Goal: Information Seeking & Learning: Check status

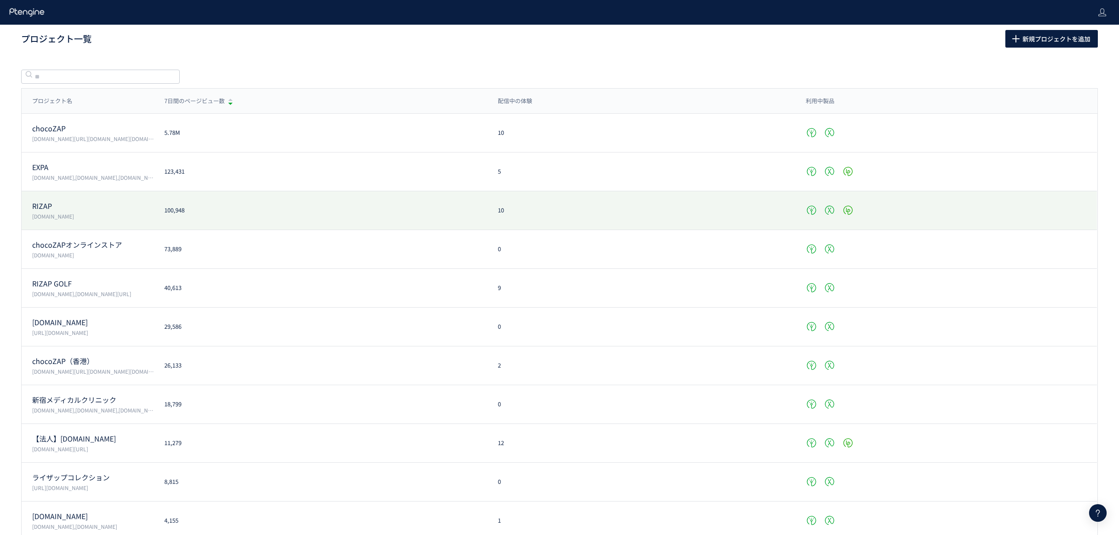
click at [41, 211] on div "RIZAP [DOMAIN_NAME]" at bounding box center [88, 210] width 132 height 19
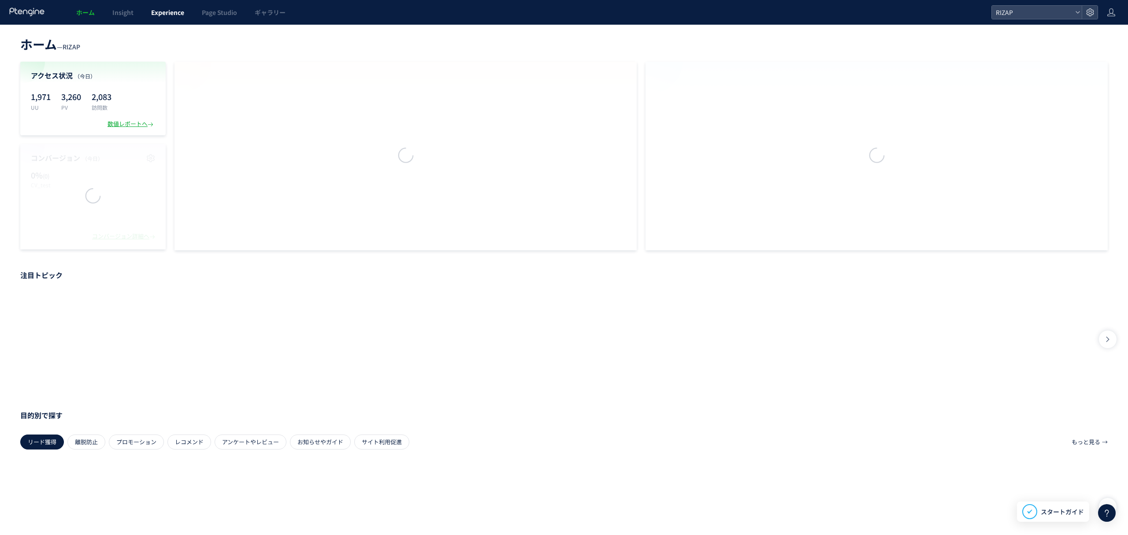
click at [167, 18] on link "Experience" at bounding box center [167, 12] width 51 height 25
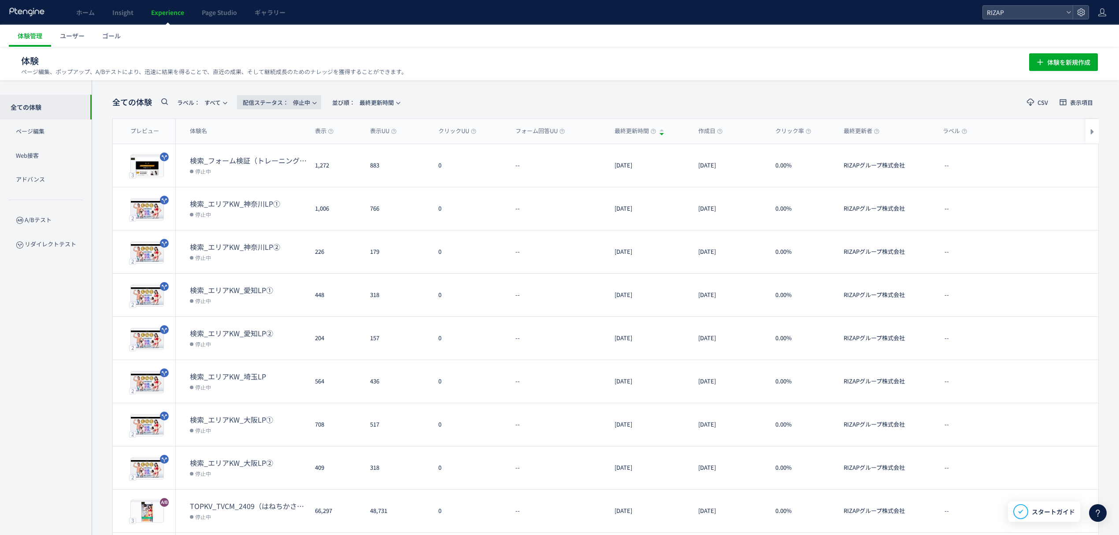
click at [303, 103] on span "配信ステータス​： 停止中" at bounding box center [276, 102] width 67 height 15
click at [284, 145] on li "配信中" at bounding box center [281, 143] width 36 height 16
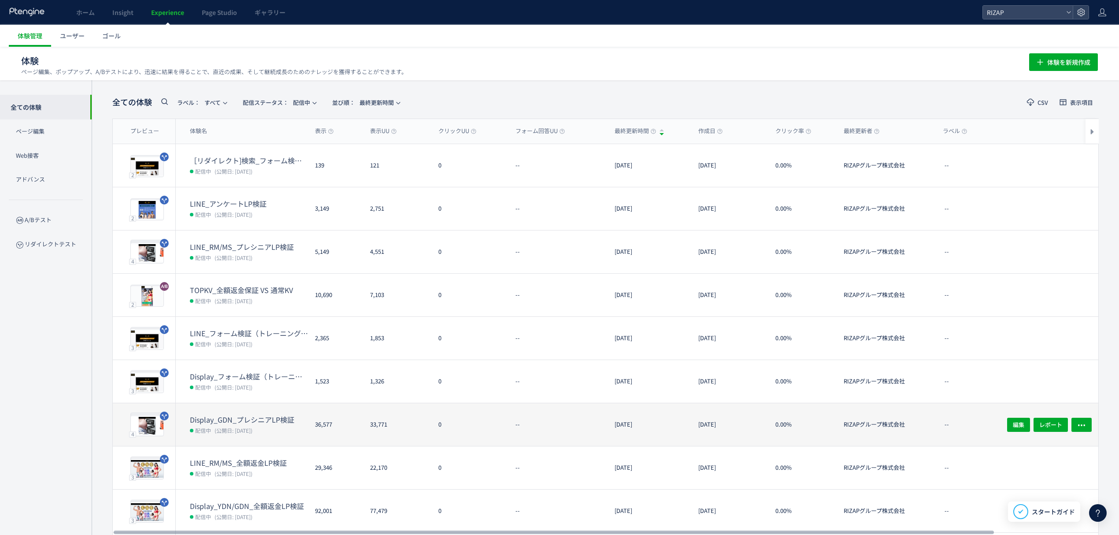
click at [235, 418] on dt "Display_GDN_プレシニアLP検証" at bounding box center [249, 420] width 118 height 10
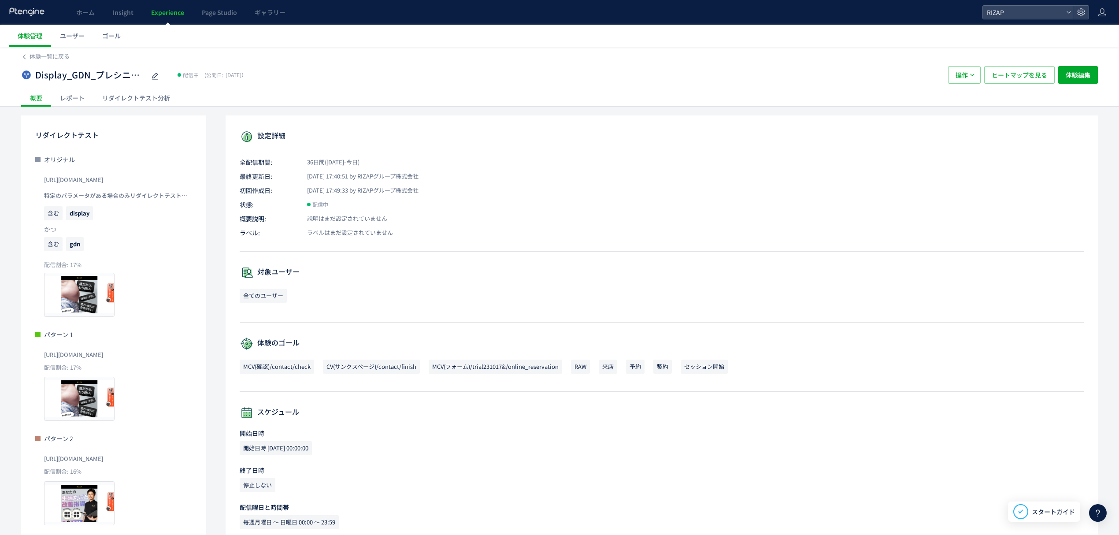
click at [82, 103] on div "レポート" at bounding box center [72, 98] width 42 height 18
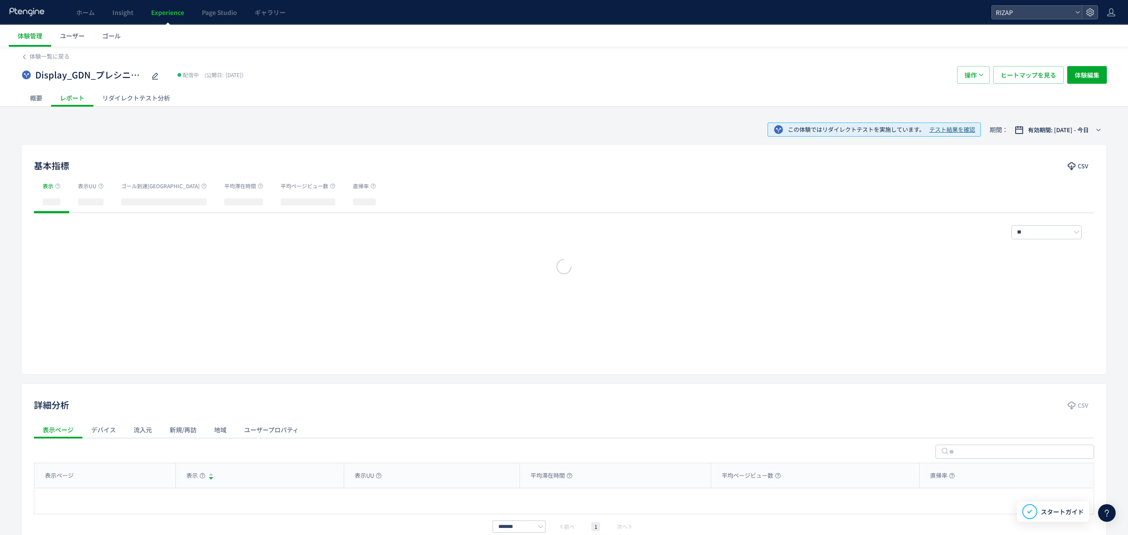
click at [129, 96] on div at bounding box center [564, 267] width 1128 height 535
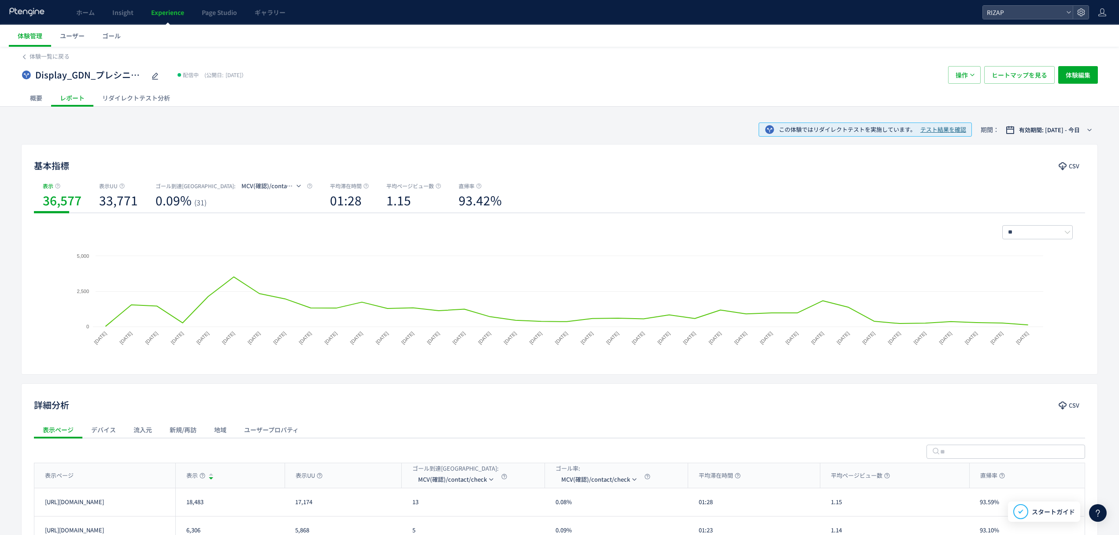
click at [129, 96] on div "リダイレクトテスト分析" at bounding box center [135, 98] width 85 height 18
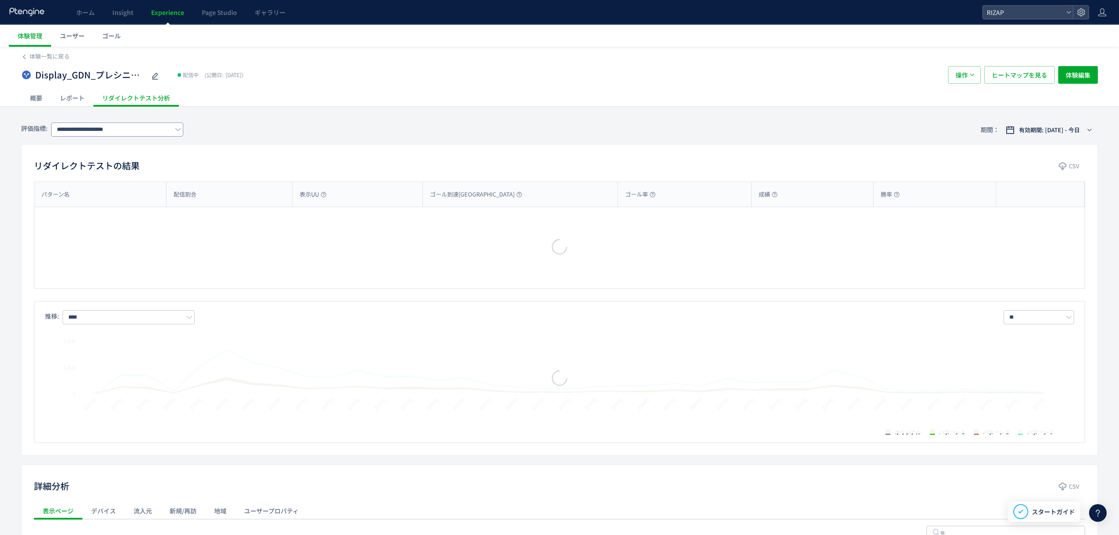
click at [123, 138] on div "**********" at bounding box center [559, 129] width 1077 height 29
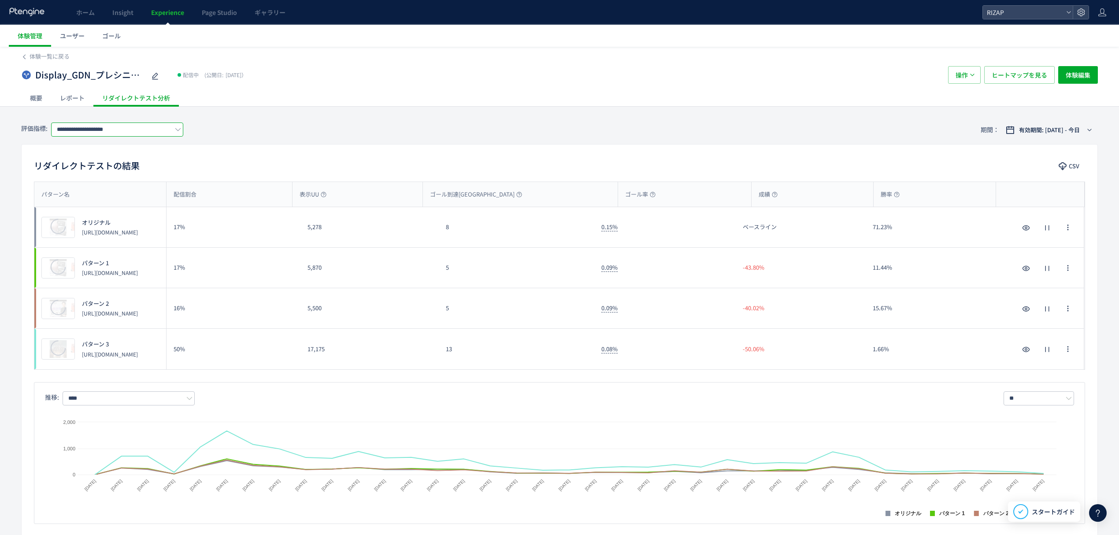
click at [115, 129] on input "**********" at bounding box center [117, 129] width 132 height 14
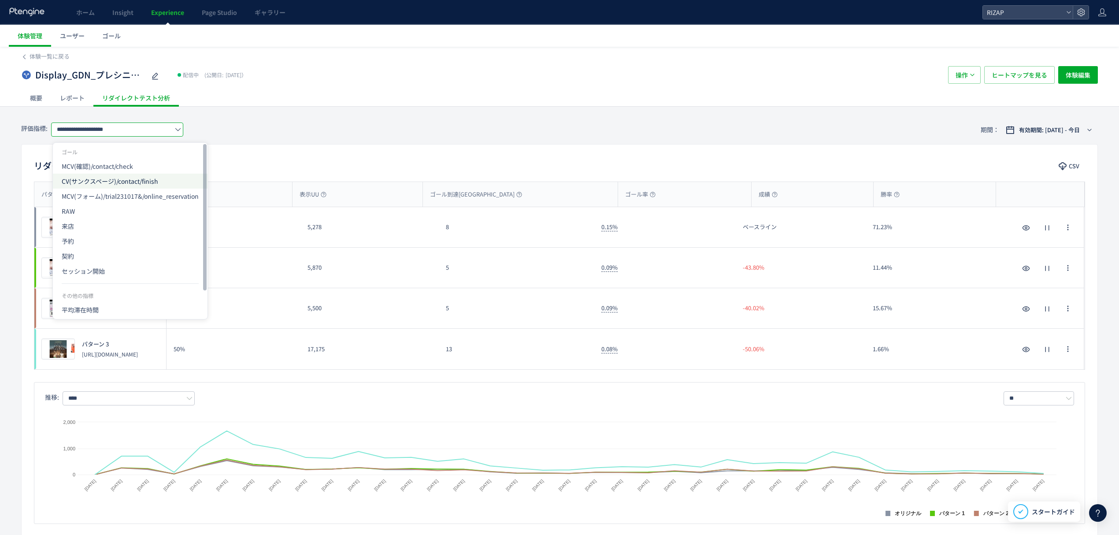
click at [107, 184] on span "CV(サンクスページ)/contact/finish" at bounding box center [130, 181] width 137 height 15
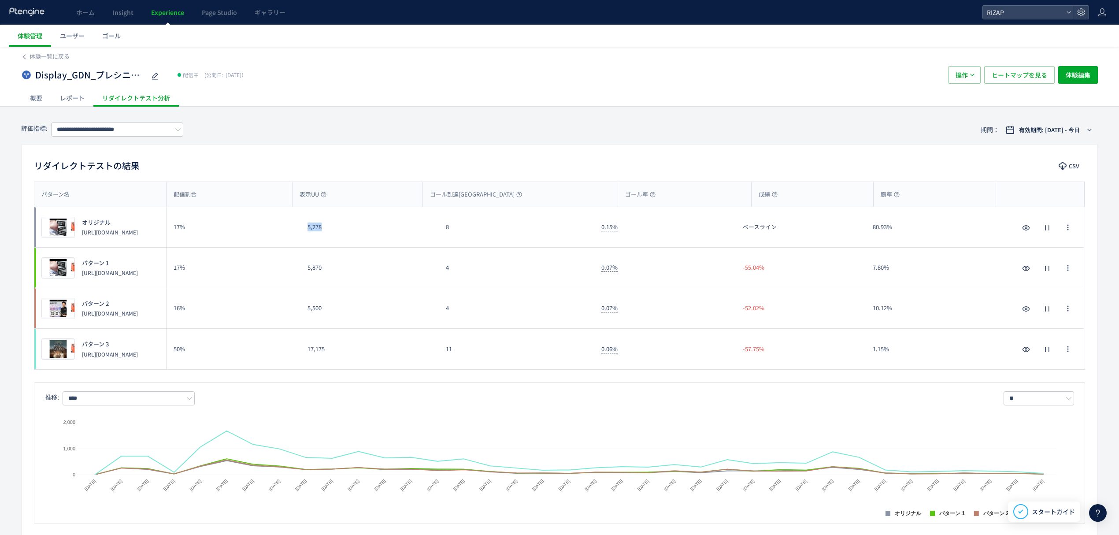
drag, startPoint x: 322, startPoint y: 233, endPoint x: 304, endPoint y: 234, distance: 18.5
click at [304, 234] on div "5,278" at bounding box center [369, 227] width 138 height 40
copy div "5,278"
drag, startPoint x: 309, startPoint y: 277, endPoint x: 296, endPoint y: 277, distance: 12.3
click at [296, 277] on div "プレビュー パターン 1 [URL][DOMAIN_NAME] 17% 5,870 4 0.07% -55.04% 7.80% プレビュー パターン 1 [U…" at bounding box center [559, 268] width 1050 height 41
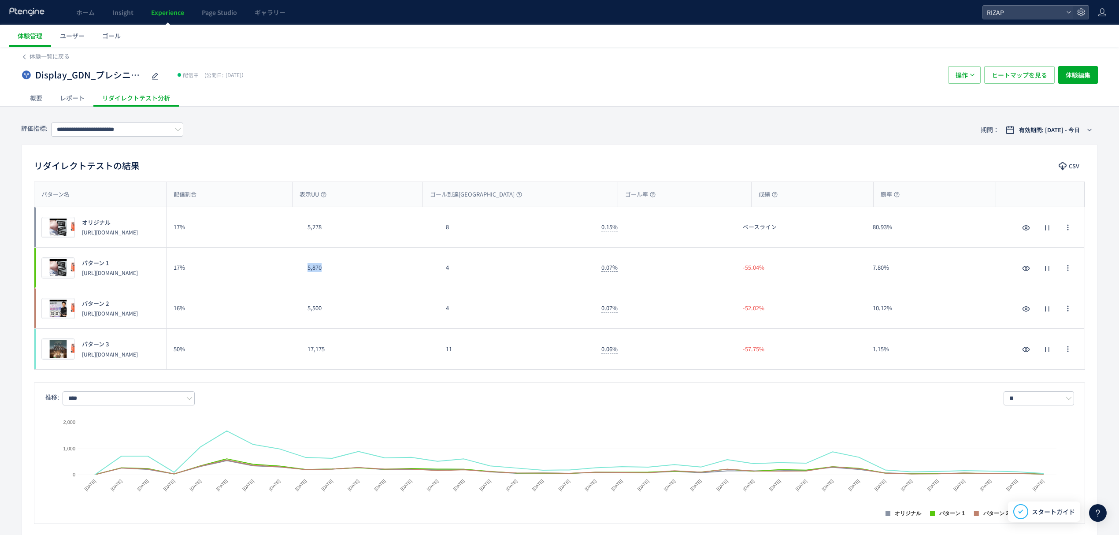
copy div "5,870"
click at [133, 129] on input "**********" at bounding box center [117, 129] width 132 height 14
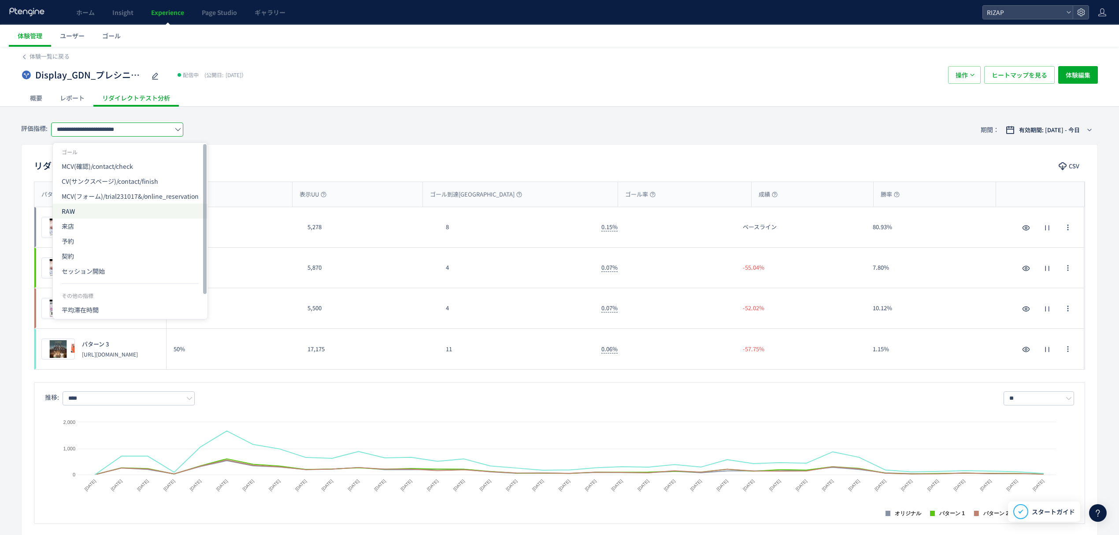
click at [87, 211] on span "RAW" at bounding box center [130, 211] width 137 height 15
type input "***"
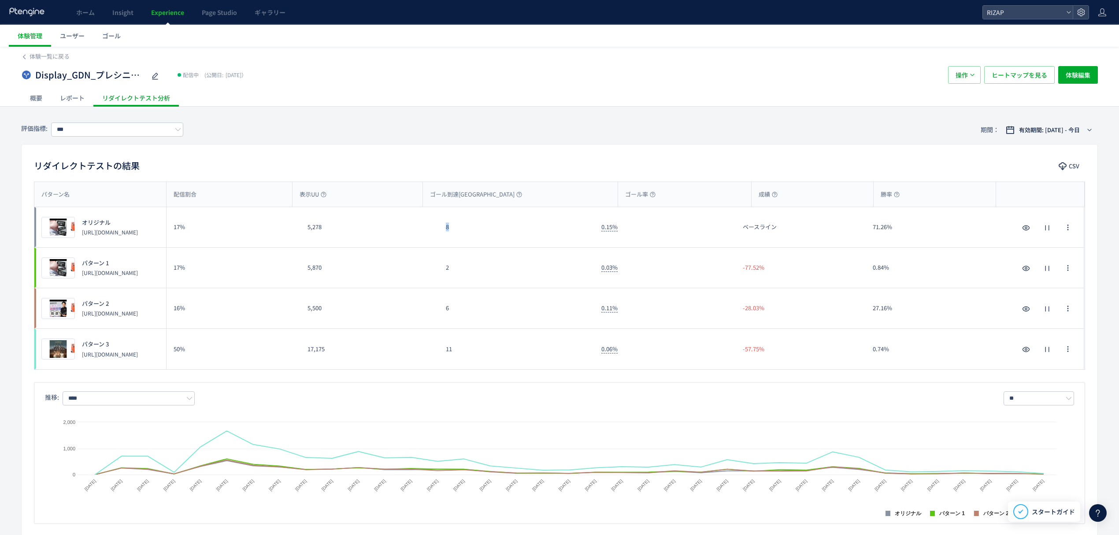
drag, startPoint x: 460, startPoint y: 235, endPoint x: 442, endPoint y: 237, distance: 17.8
click at [442, 237] on div "8" at bounding box center [516, 227] width 155 height 40
copy div "8"
click at [444, 273] on div "2" at bounding box center [516, 268] width 155 height 40
copy div "2"
